Goal: Information Seeking & Learning: Learn about a topic

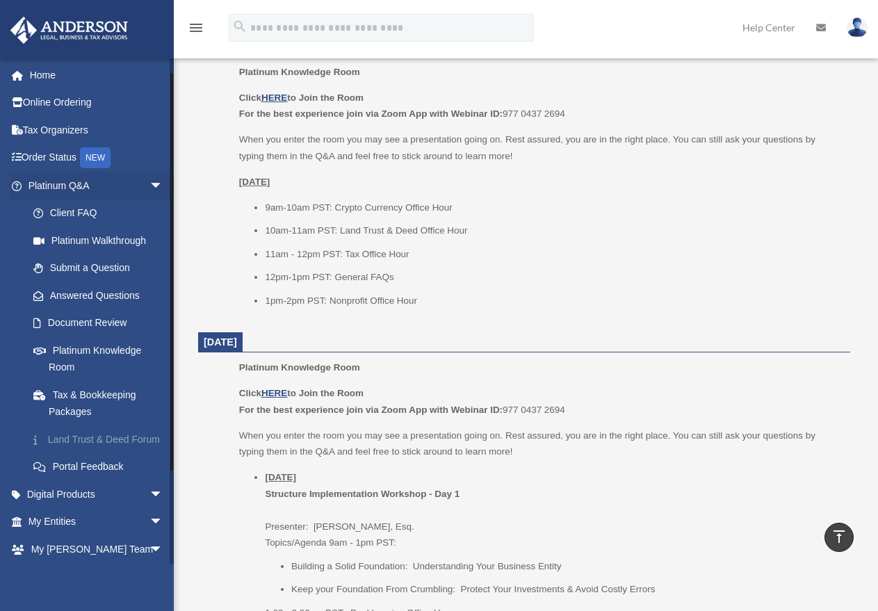
scroll to position [69, 0]
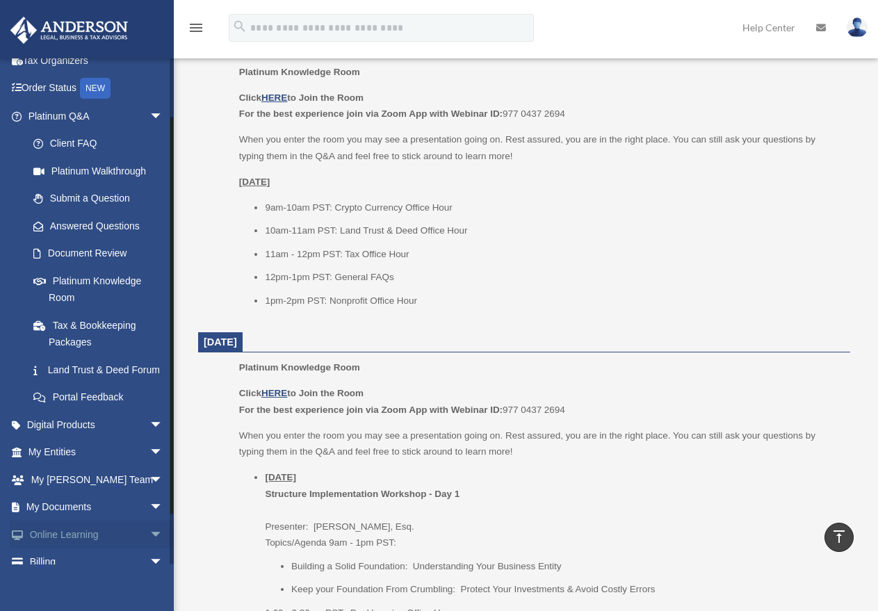
click at [95, 548] on link "Online Learning arrow_drop_down" at bounding box center [97, 535] width 174 height 28
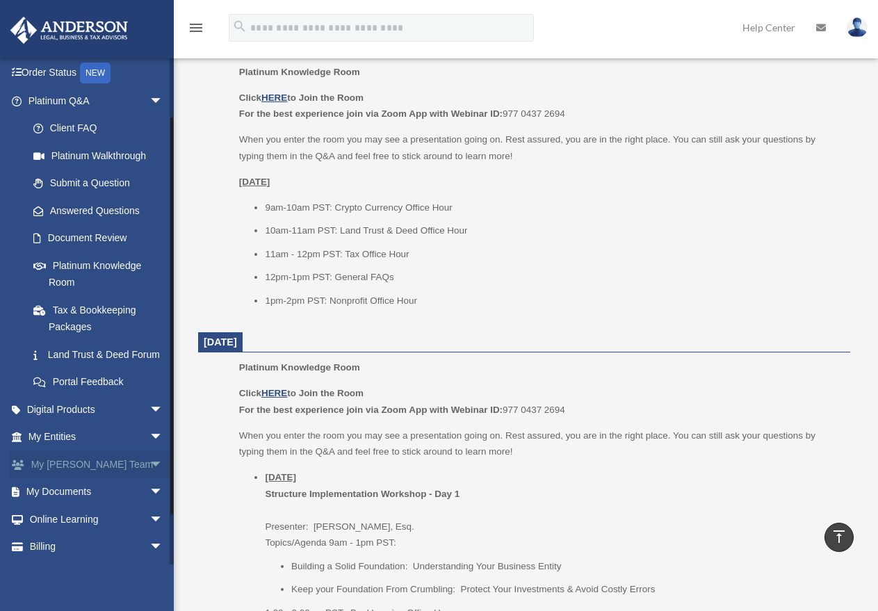
scroll to position [129, 0]
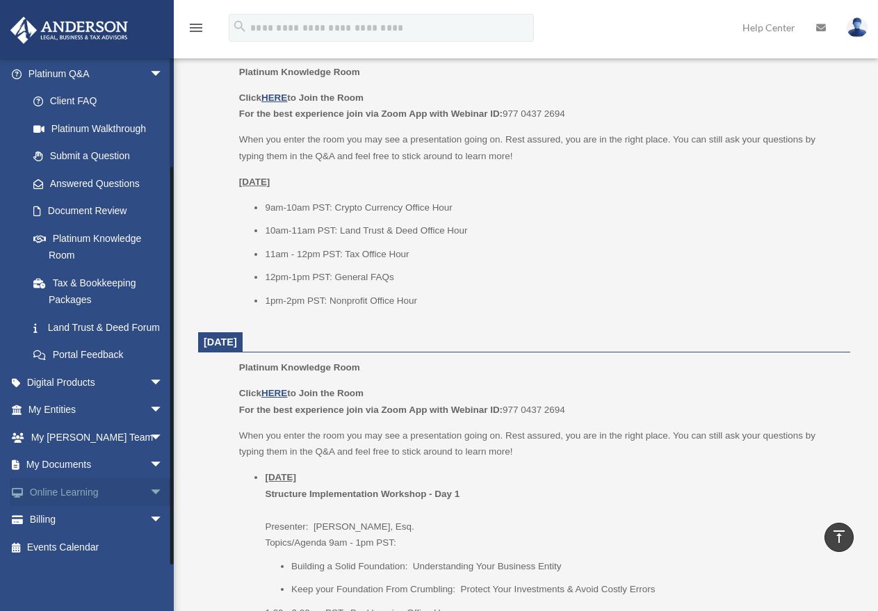
click at [149, 491] on span "arrow_drop_down" at bounding box center [163, 492] width 28 height 28
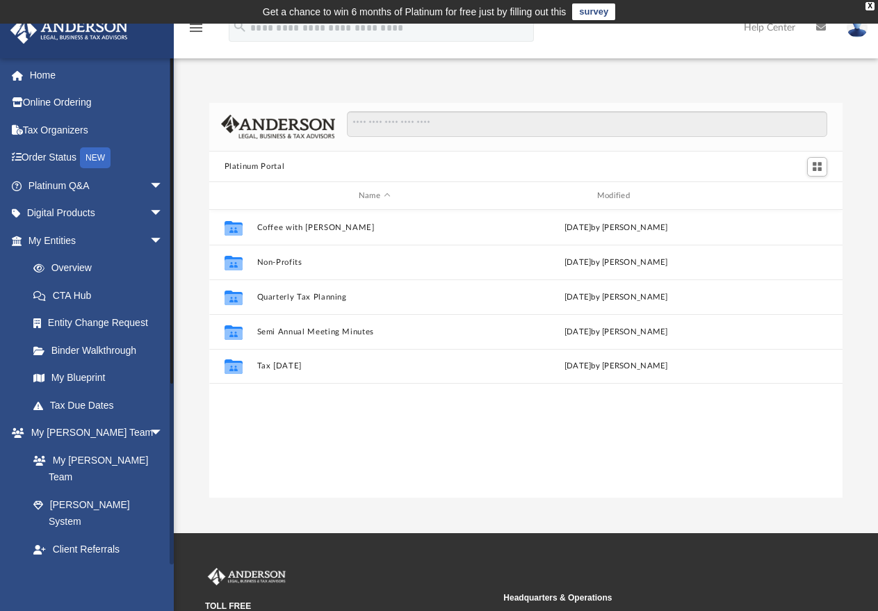
scroll to position [306, 623]
click at [149, 244] on span "arrow_drop_down" at bounding box center [163, 241] width 28 height 28
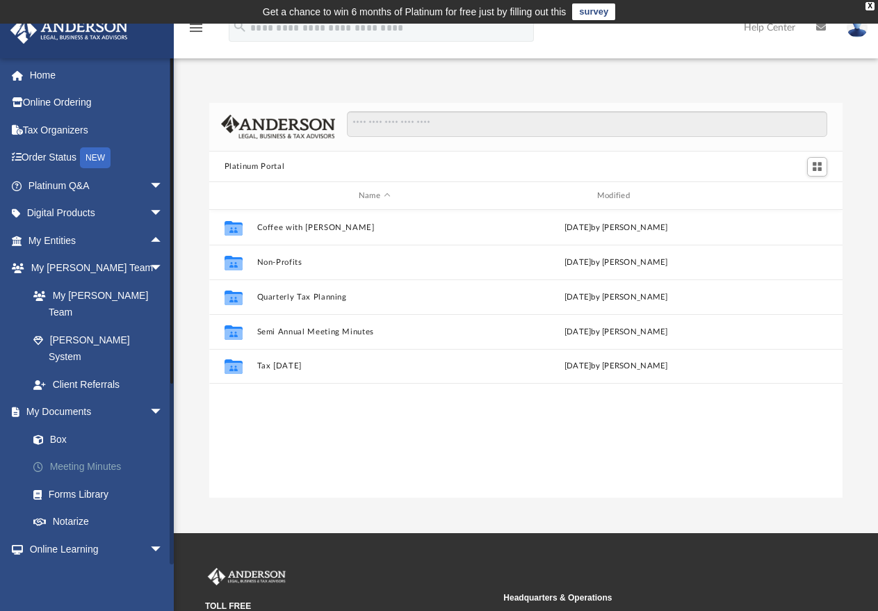
click at [67, 453] on link "Meeting Minutes" at bounding box center [101, 467] width 165 height 28
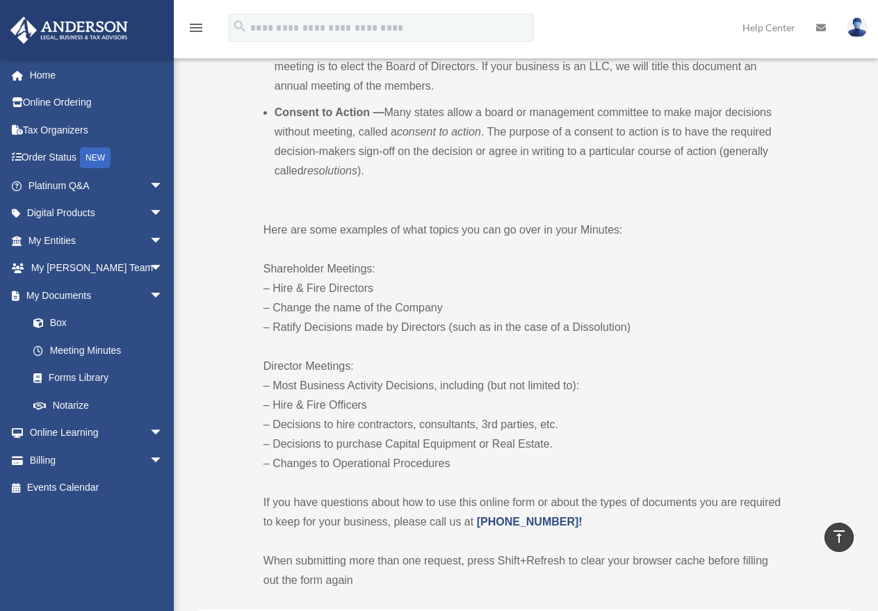
scroll to position [649, 0]
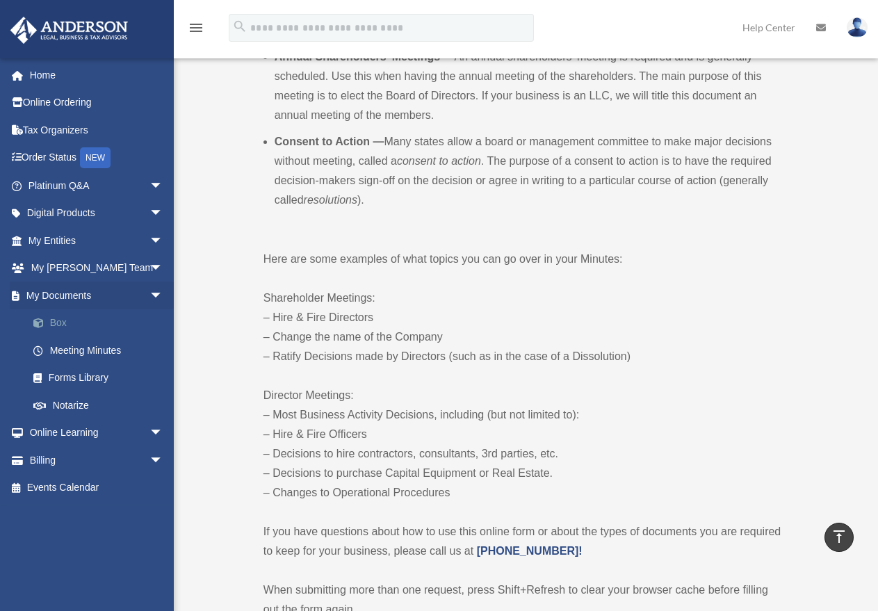
click at [54, 326] on link "Box" at bounding box center [101, 323] width 165 height 28
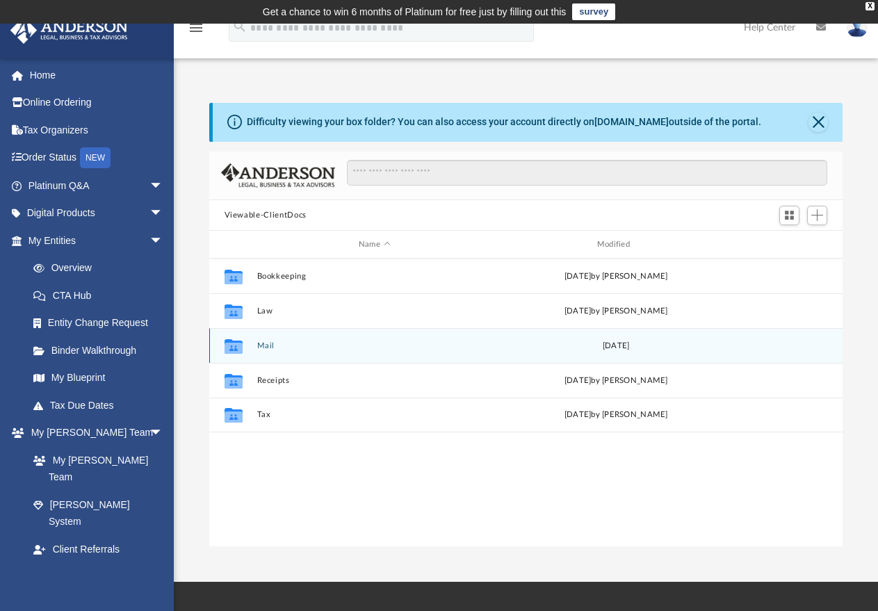
scroll to position [306, 623]
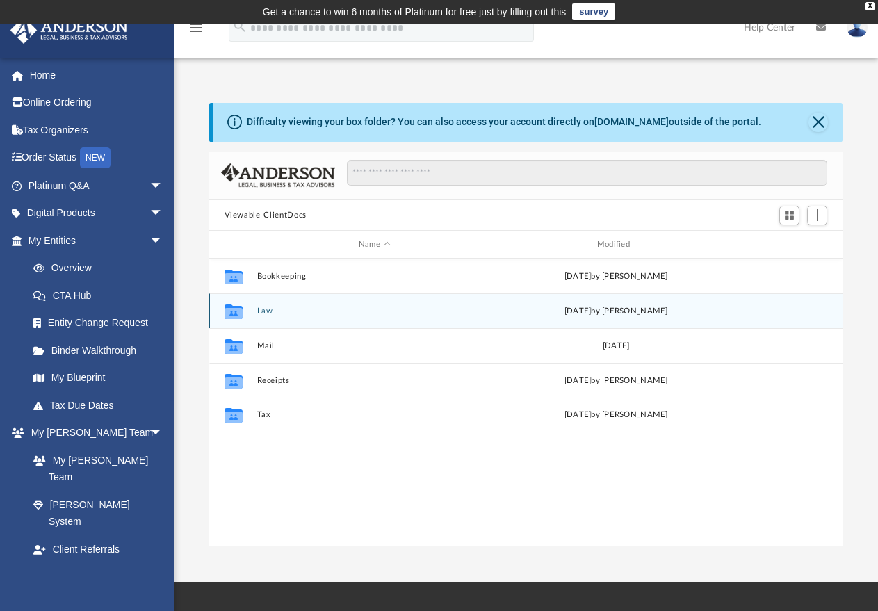
click at [233, 311] on icon "grid" at bounding box center [233, 313] width 18 height 11
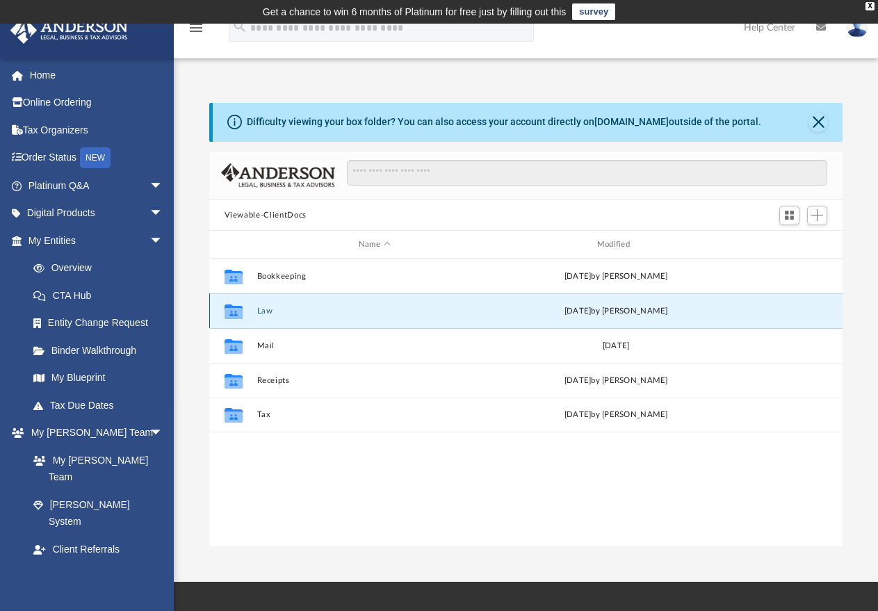
click at [233, 311] on icon "grid" at bounding box center [233, 313] width 18 height 11
click at [269, 311] on button "Law" at bounding box center [374, 310] width 236 height 9
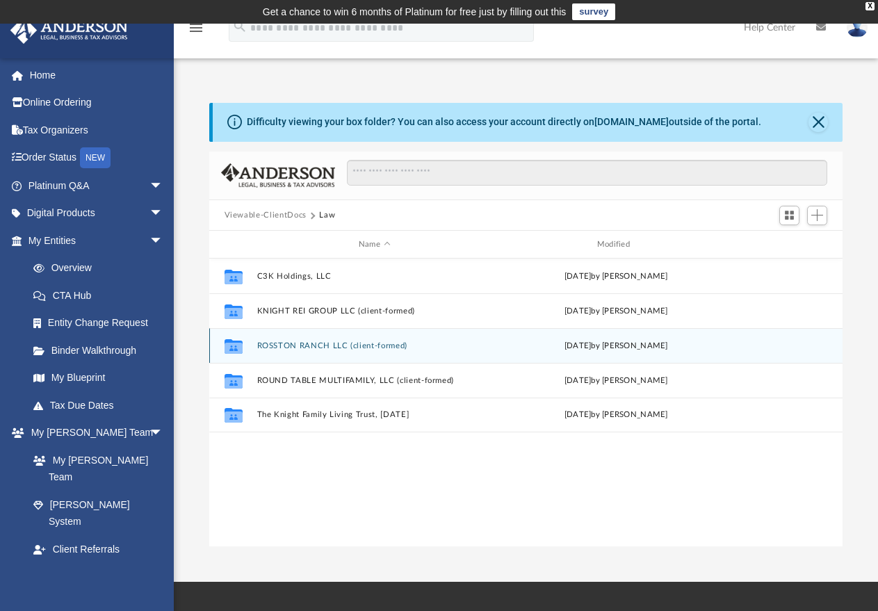
click at [325, 342] on button "ROSSTON RANCH LLC (client-formed)" at bounding box center [374, 345] width 236 height 9
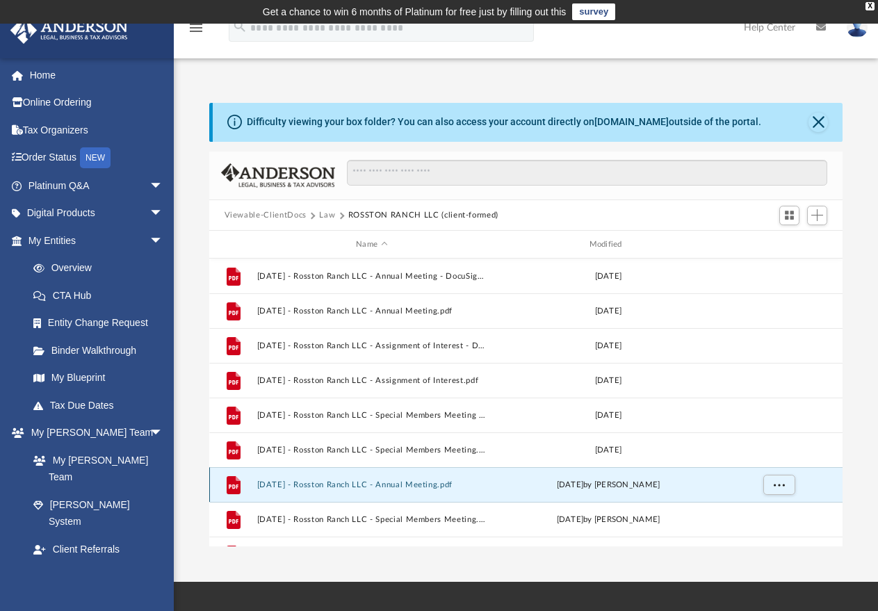
click at [405, 484] on button "2025.01.15 - Rosston Ranch LLC - Annual Meeting.pdf" at bounding box center [371, 484] width 230 height 9
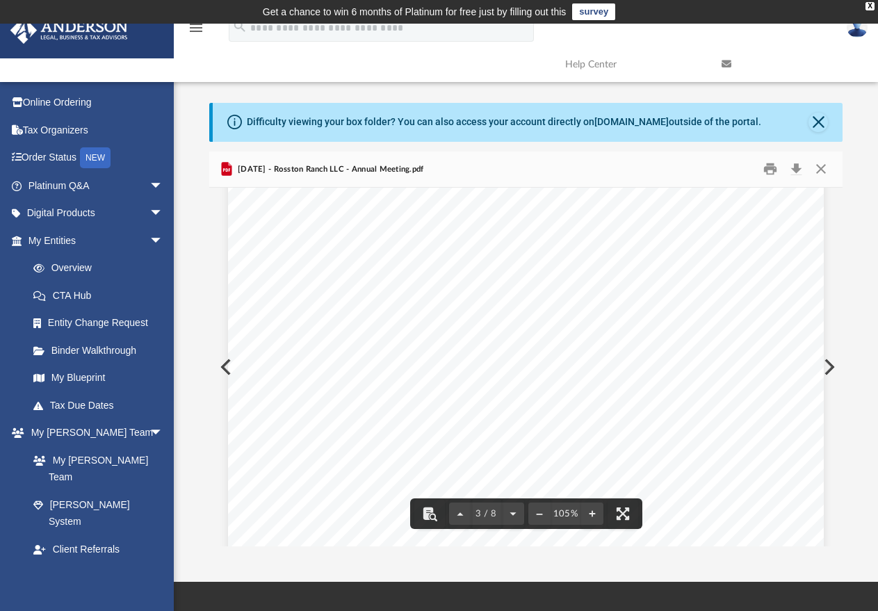
scroll to position [1668, 0]
click at [819, 124] on button "Close" at bounding box center [817, 122] width 19 height 19
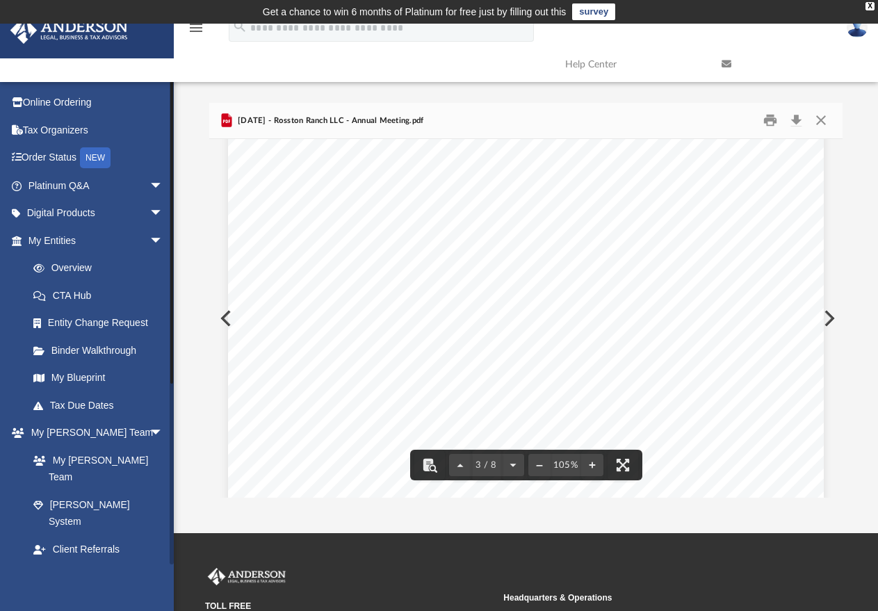
click at [149, 563] on span "arrow_drop_down" at bounding box center [163, 577] width 28 height 28
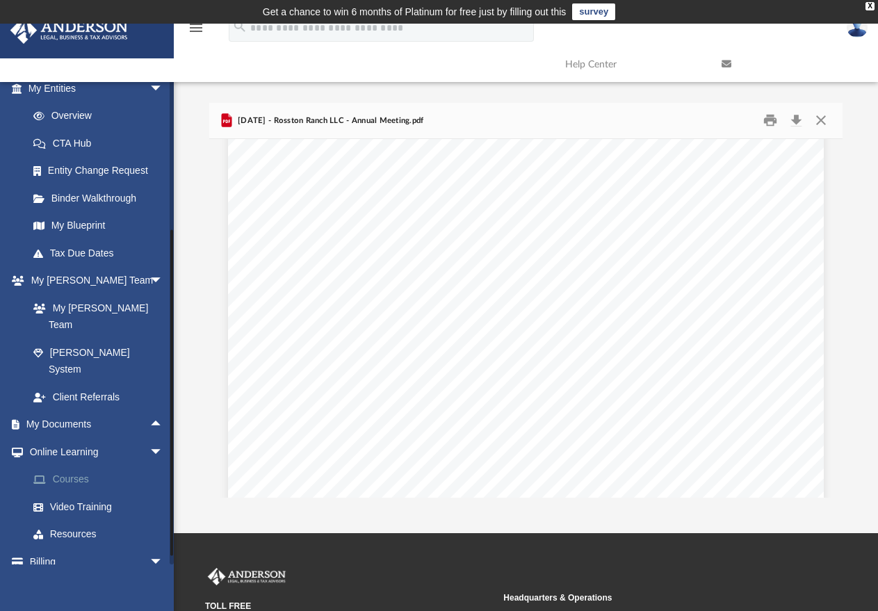
scroll to position [160, 0]
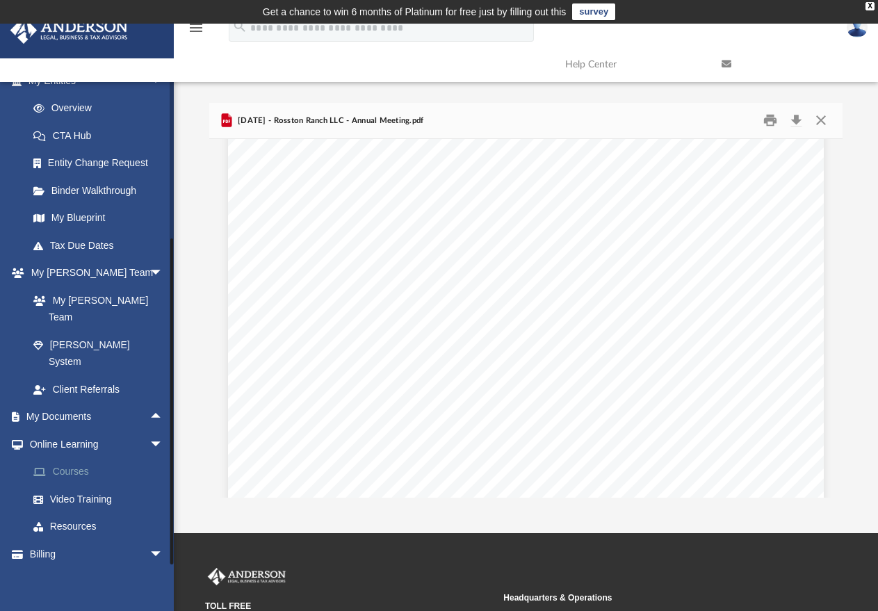
click at [64, 458] on link "Courses" at bounding box center [101, 472] width 165 height 28
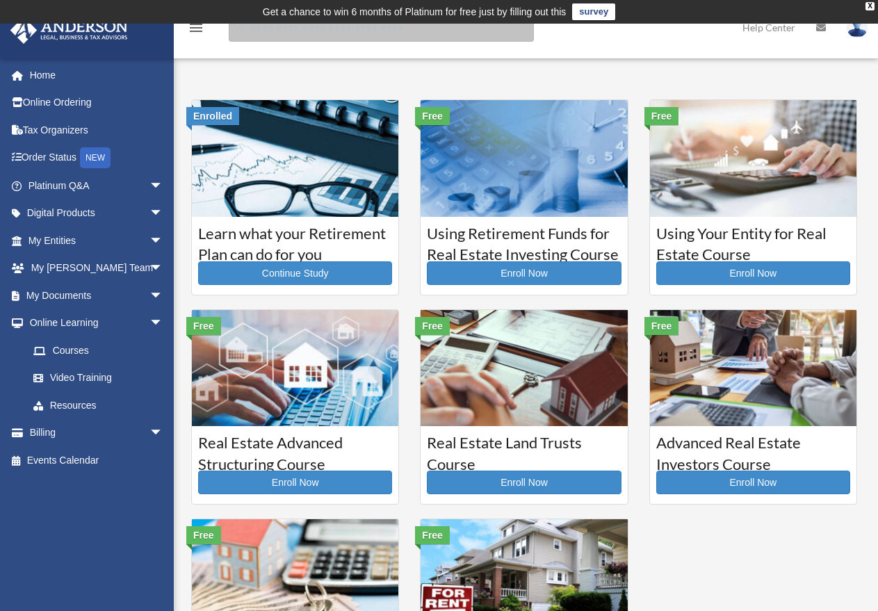
click at [351, 34] on input "search" at bounding box center [381, 28] width 305 height 28
type input "****"
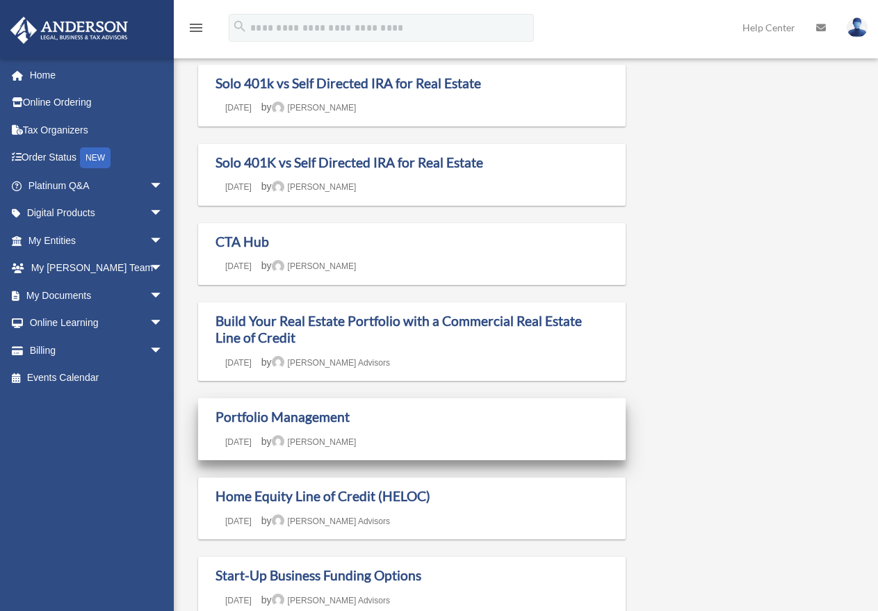
scroll to position [115, 0]
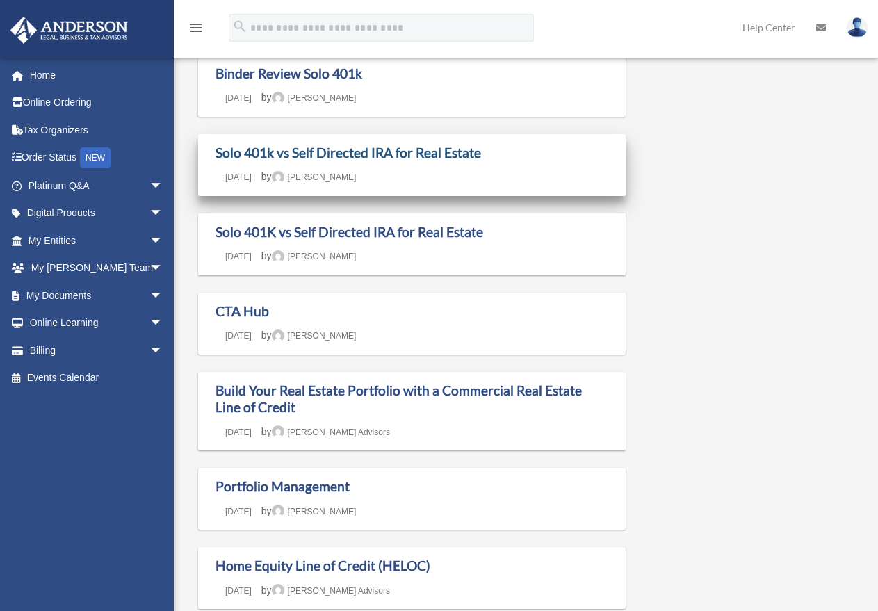
click at [432, 154] on link "Solo 401k vs Self Directed IRA for Real Estate" at bounding box center [347, 153] width 265 height 16
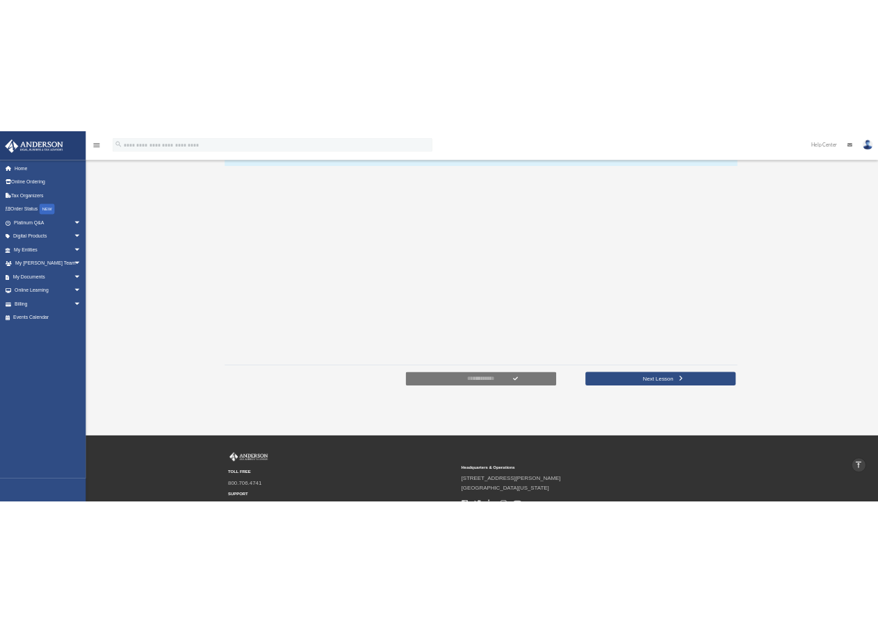
scroll to position [208, 0]
